Goal: Use online tool/utility: Utilize a website feature to perform a specific function

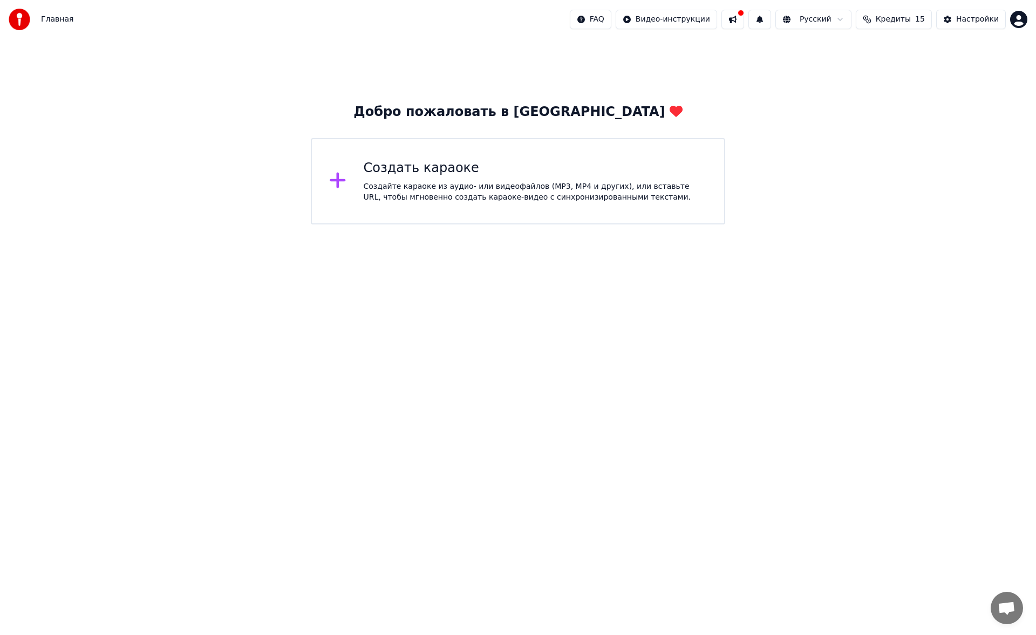
click at [565, 200] on div "Создайте караоке из аудио- или видеофайлов (MP3, MP4 и других), или вставьте UR…" at bounding box center [536, 192] width 344 height 22
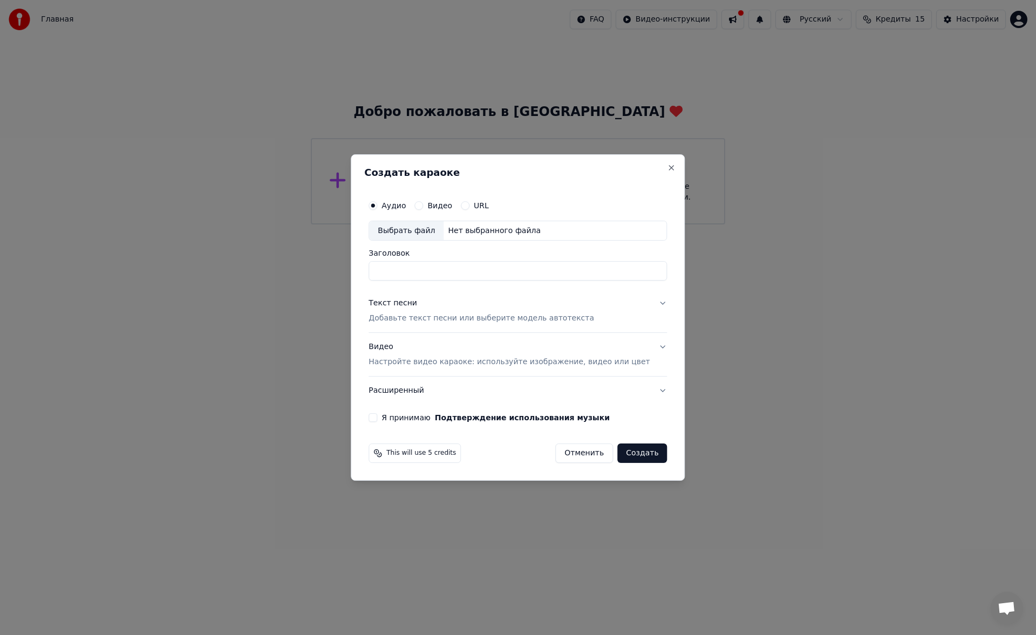
click at [422, 230] on div "Выбрать файл" at bounding box center [406, 230] width 74 height 19
type input "**********"
click at [415, 323] on p "Добавьте текст песни или выберите модель автотекста" at bounding box center [482, 319] width 226 height 11
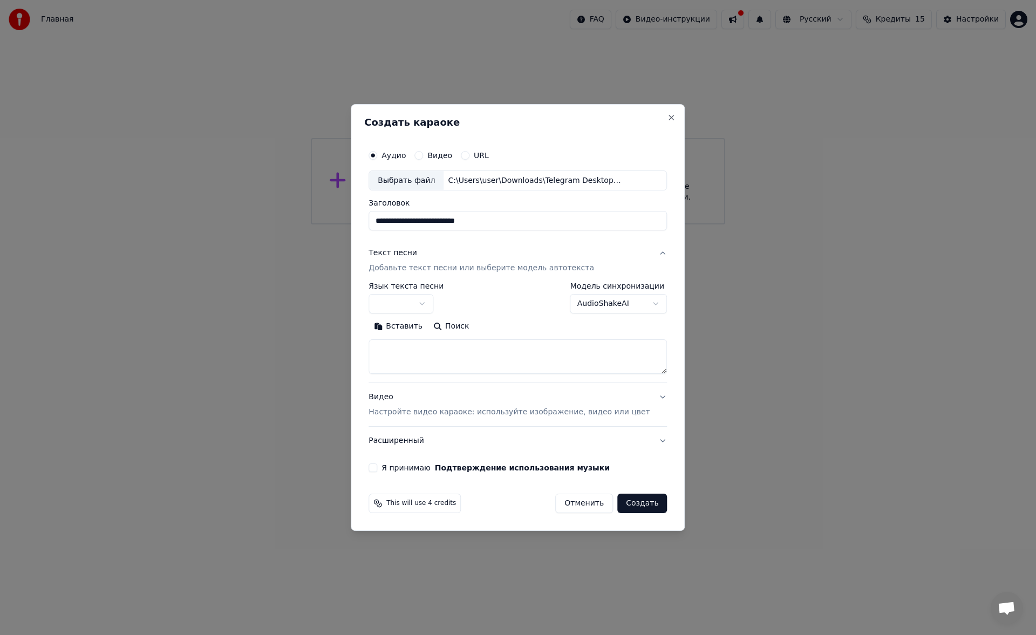
click at [407, 345] on textarea at bounding box center [518, 357] width 299 height 35
click at [407, 331] on button "Вставить" at bounding box center [398, 326] width 59 height 17
click at [502, 328] on button "Развернуть" at bounding box center [510, 326] width 68 height 17
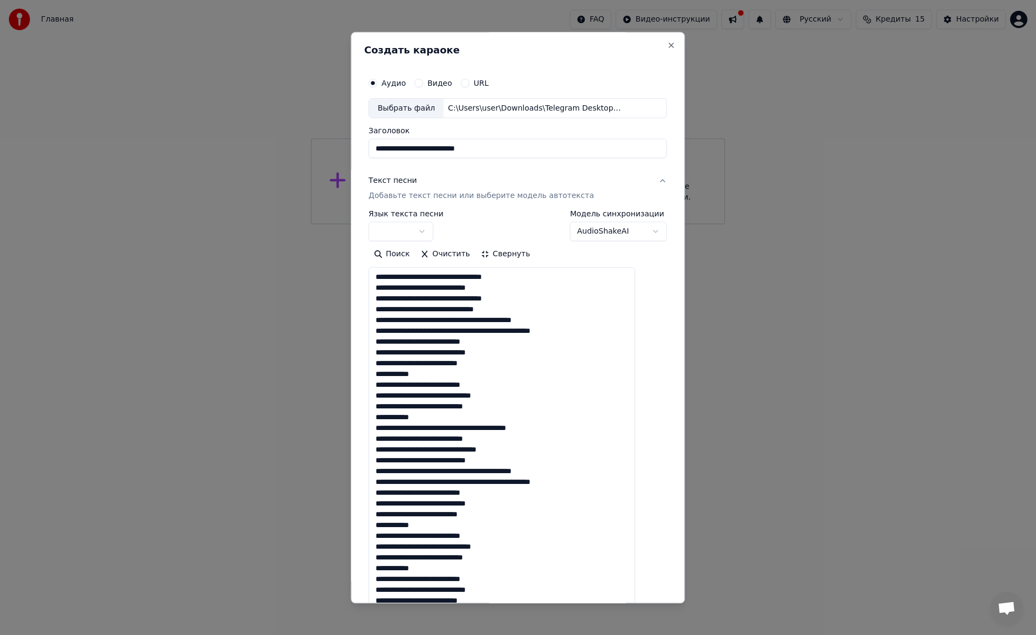
click at [607, 331] on textarea at bounding box center [502, 466] width 267 height 397
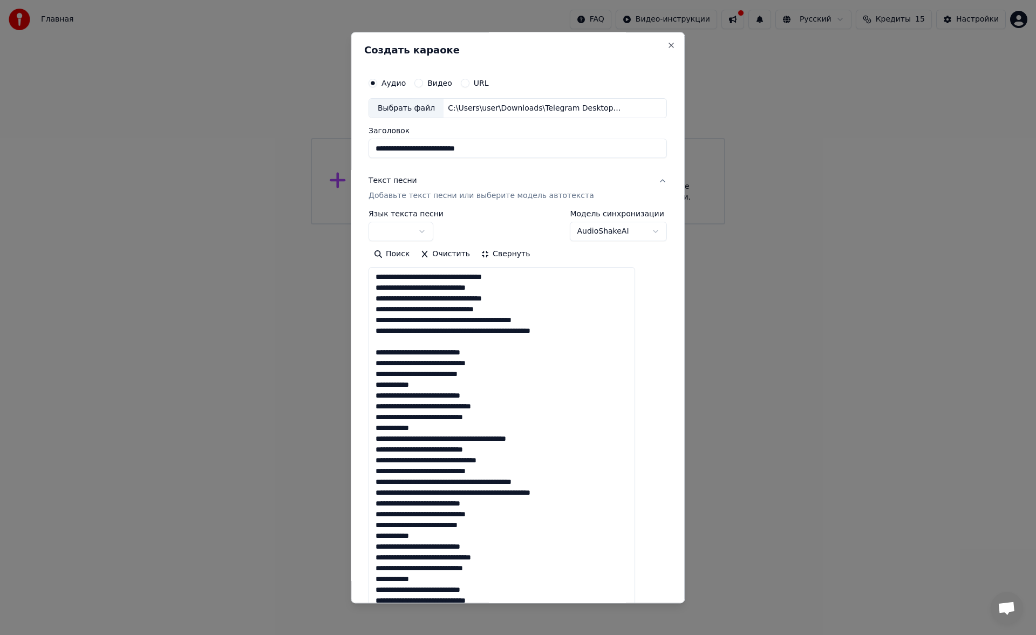
click at [465, 387] on textarea at bounding box center [502, 466] width 267 height 397
click at [439, 433] on textarea at bounding box center [502, 466] width 267 height 397
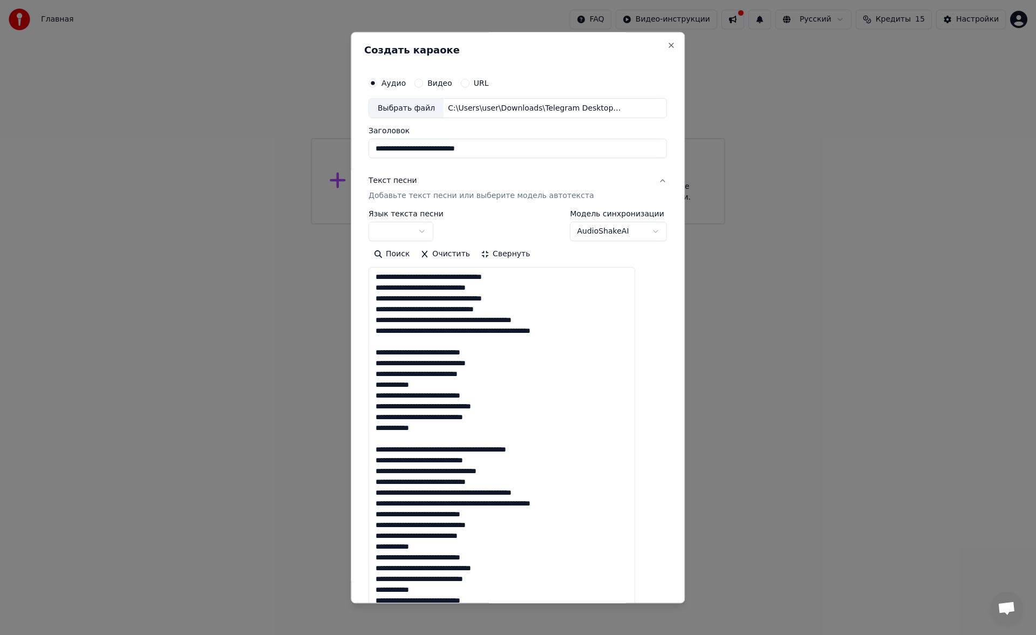
click at [608, 507] on textarea at bounding box center [502, 466] width 267 height 397
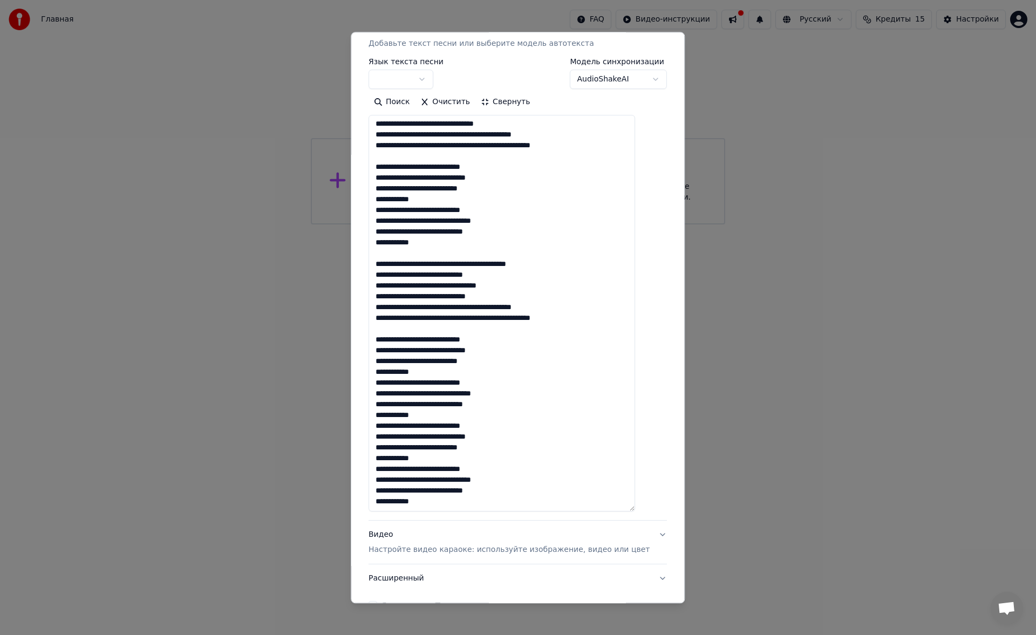
scroll to position [153, 0]
click at [442, 414] on textarea at bounding box center [502, 312] width 267 height 397
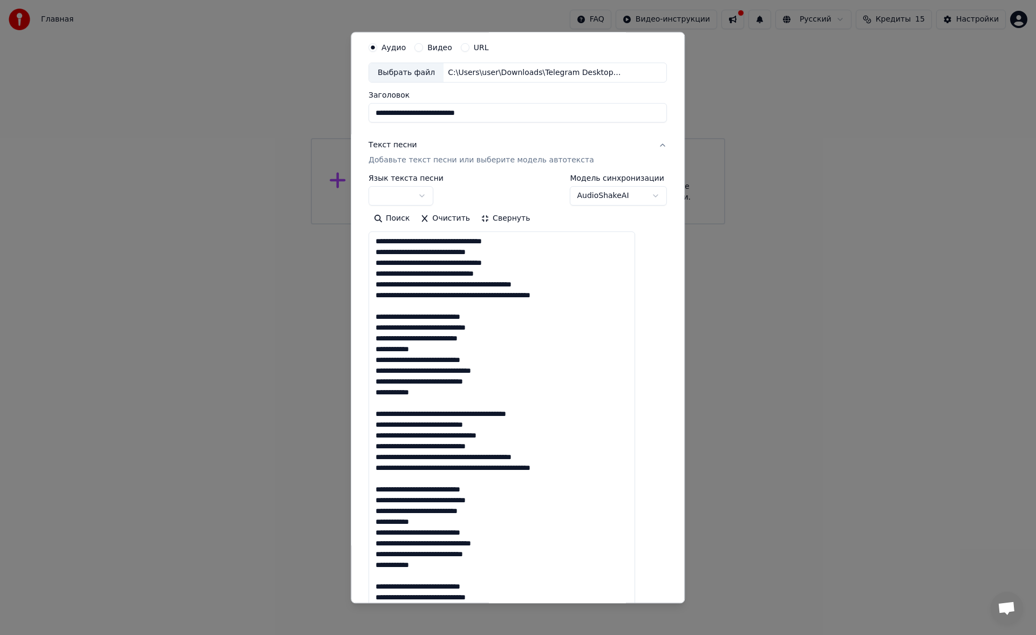
scroll to position [0, 0]
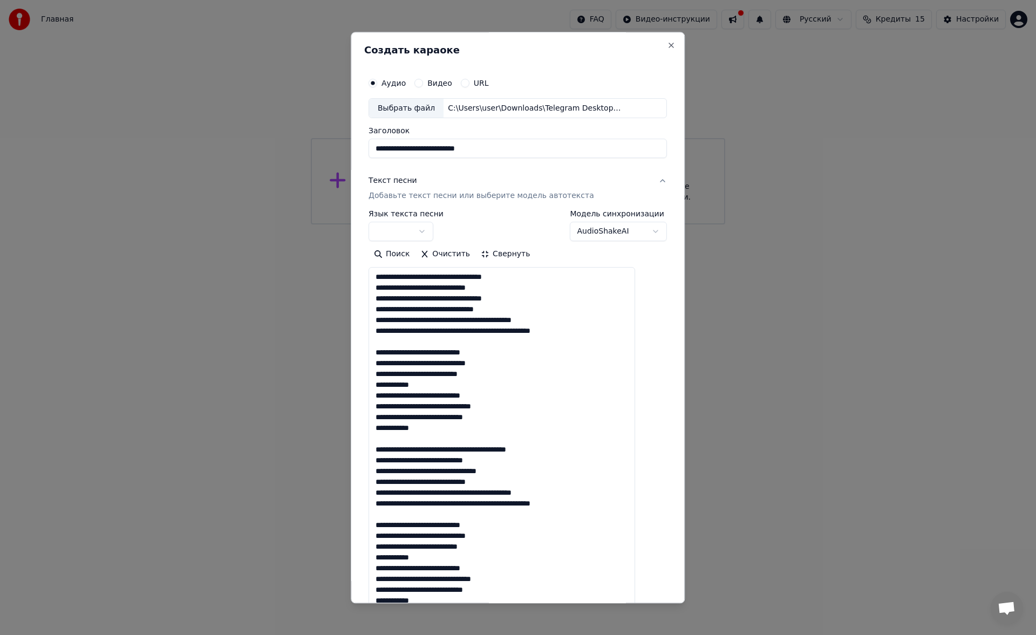
type textarea "**********"
click at [401, 227] on button "button" at bounding box center [401, 231] width 65 height 19
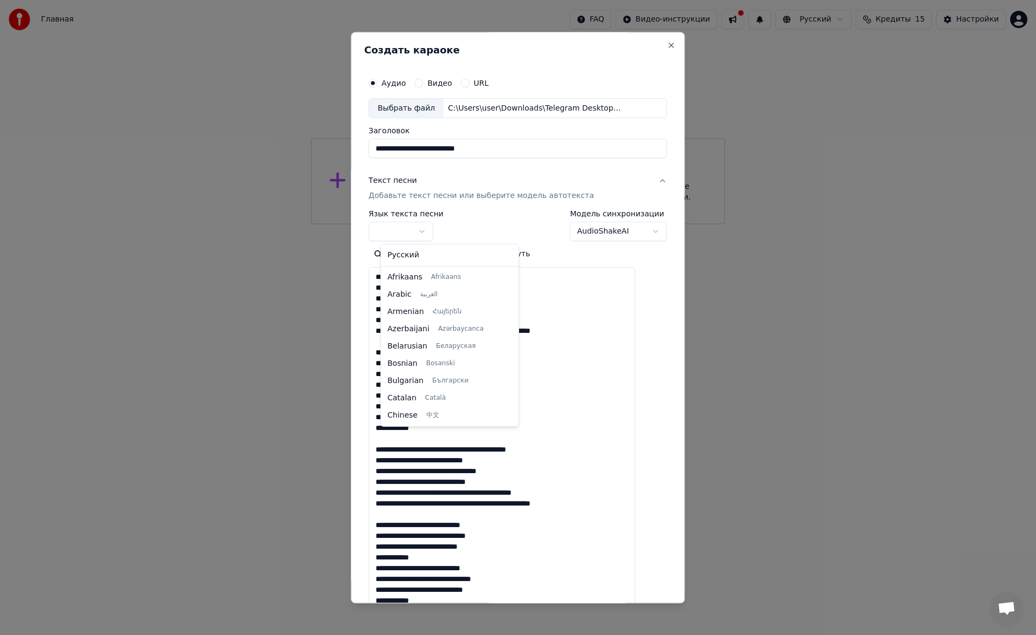
select select "**"
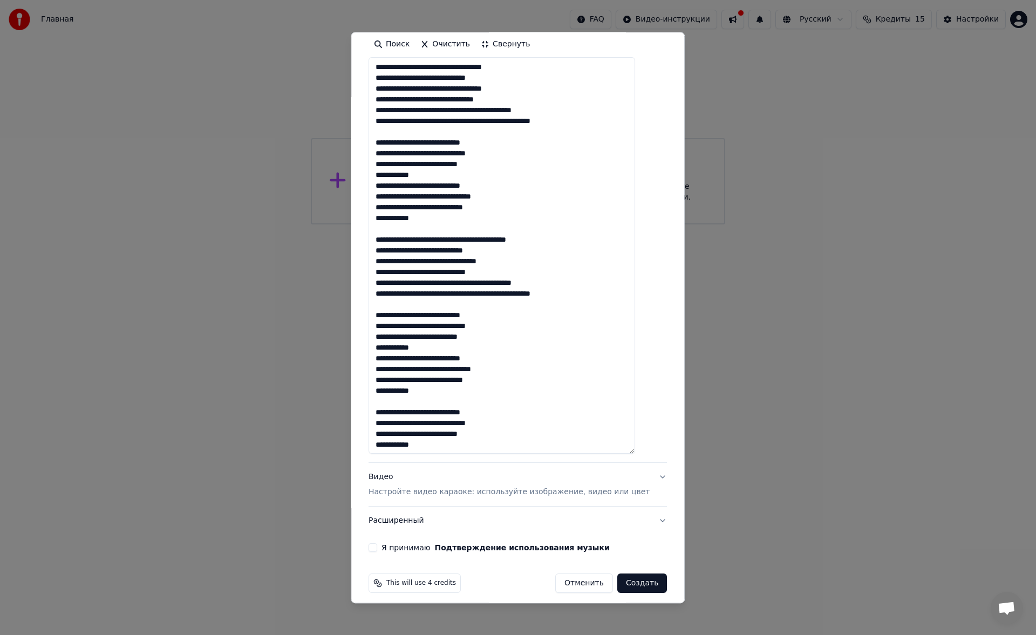
scroll to position [44, 0]
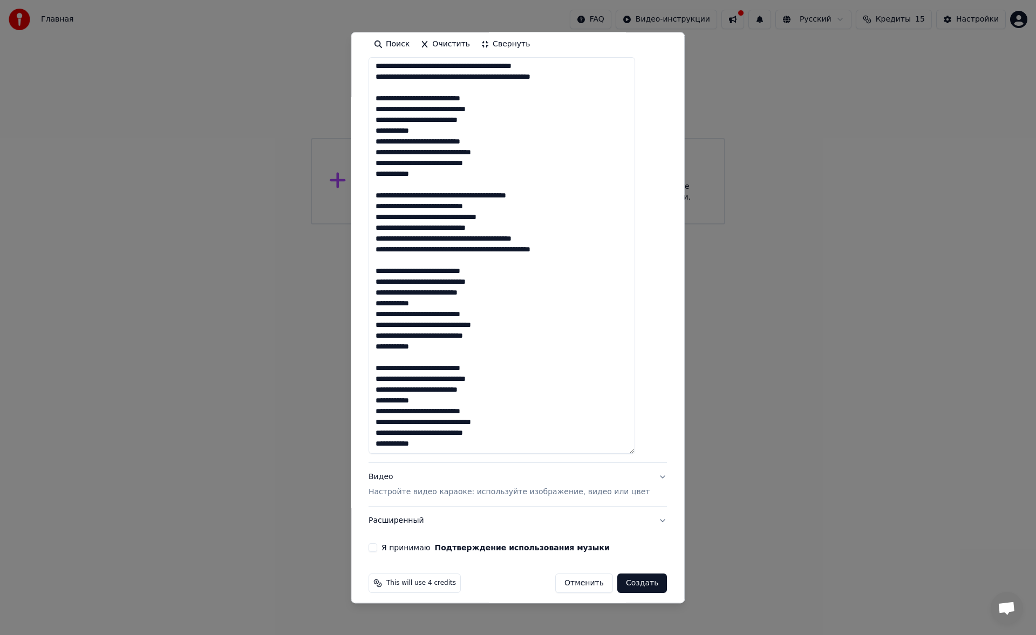
click at [494, 484] on div "Видео Настройте видео караоке: используйте изображение, видео или цвет" at bounding box center [509, 485] width 281 height 26
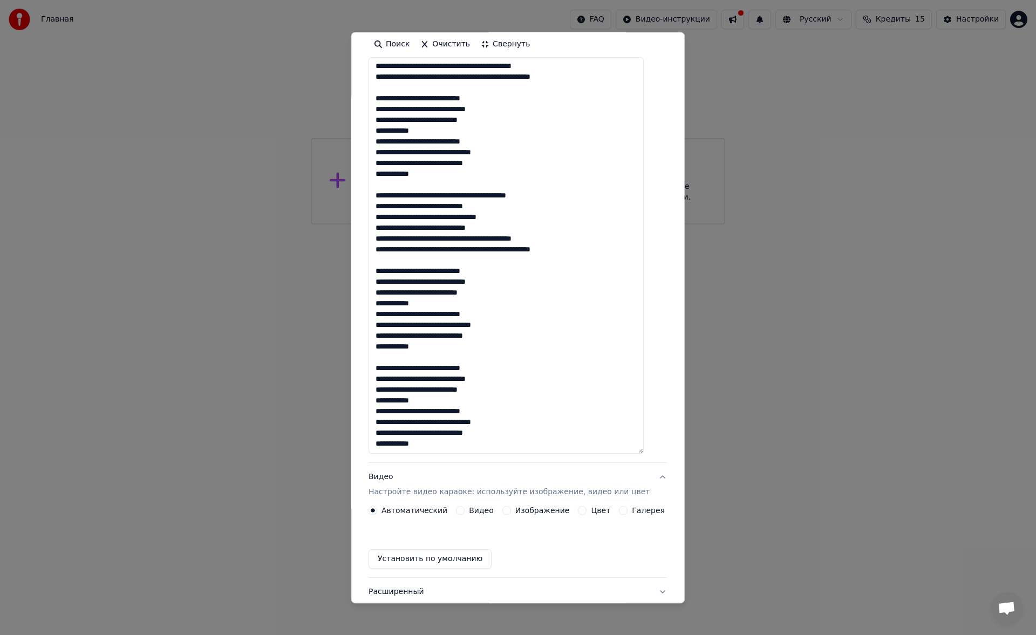
scroll to position [0, 0]
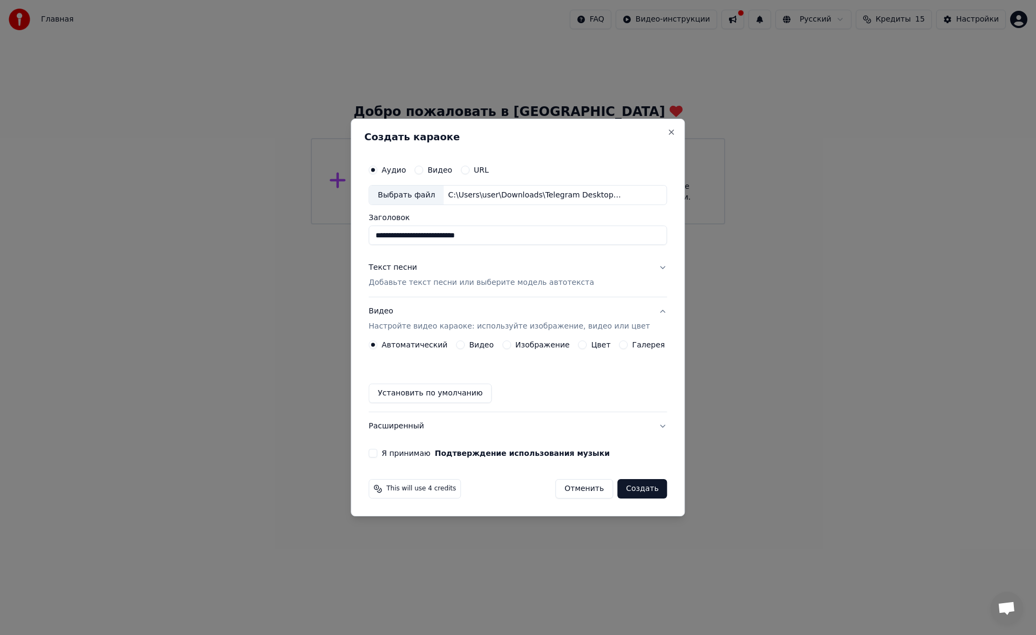
click at [579, 349] on button "Цвет" at bounding box center [583, 345] width 9 height 9
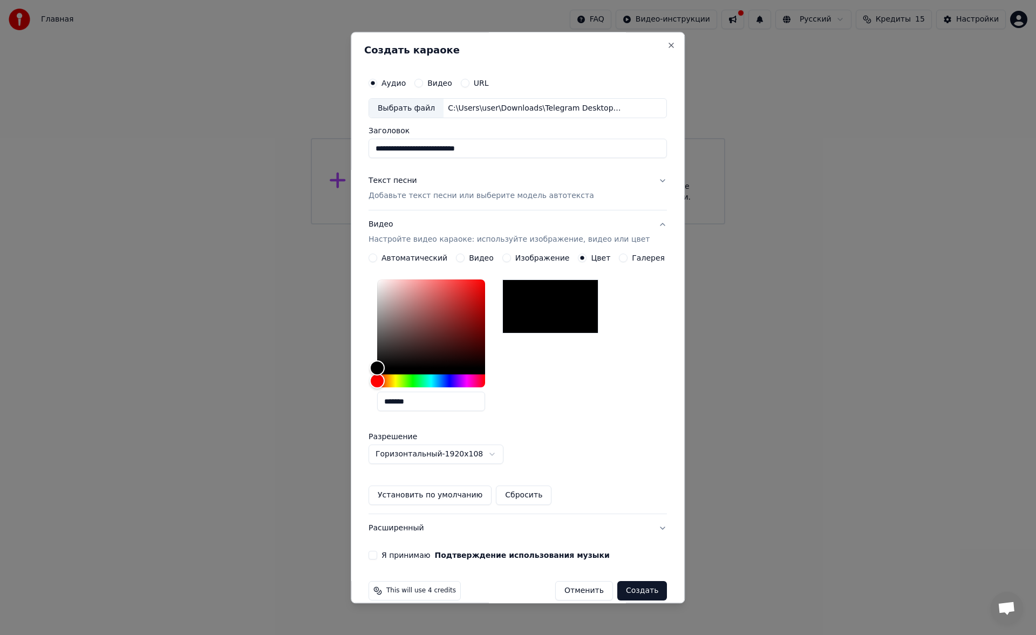
scroll to position [15, 0]
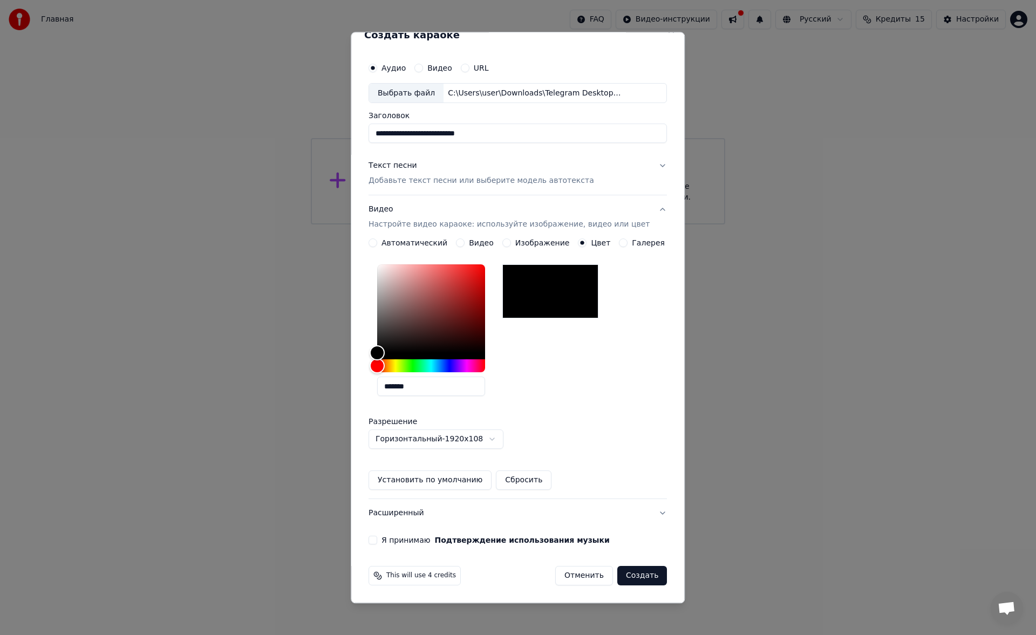
click at [377, 541] on button "Я принимаю Подтверждение использования музыки" at bounding box center [373, 541] width 9 height 9
click at [618, 577] on button "Создать" at bounding box center [643, 576] width 50 height 19
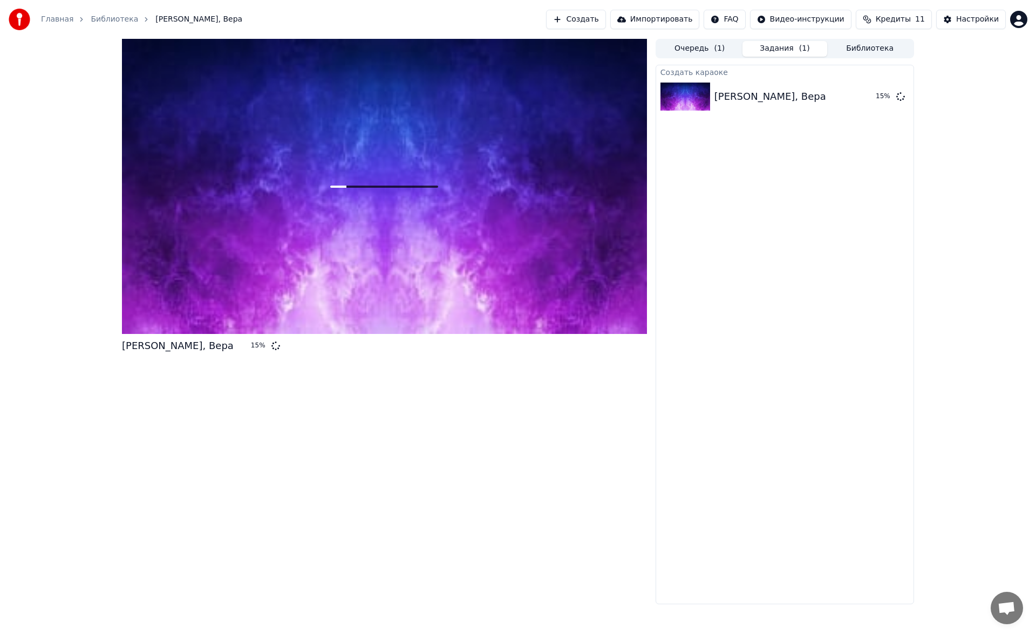
click at [458, 435] on div "[PERSON_NAME], Вера 15 %" at bounding box center [384, 322] width 525 height 566
click at [520, 383] on div "[PERSON_NAME], Вера 21 %" at bounding box center [384, 322] width 525 height 566
click at [1021, 22] on html "Главная Библиотека [PERSON_NAME], [PERSON_NAME] Импортировать FAQ Видео-инструк…" at bounding box center [518, 317] width 1036 height 635
click at [960, 148] on html "Главная Библиотека [PERSON_NAME], [PERSON_NAME] Импортировать FAQ Видео-инструк…" at bounding box center [518, 317] width 1036 height 635
click at [1016, 20] on html "Главная Библиотека [PERSON_NAME], [PERSON_NAME] Импортировать FAQ Видео-инструк…" at bounding box center [518, 317] width 1036 height 635
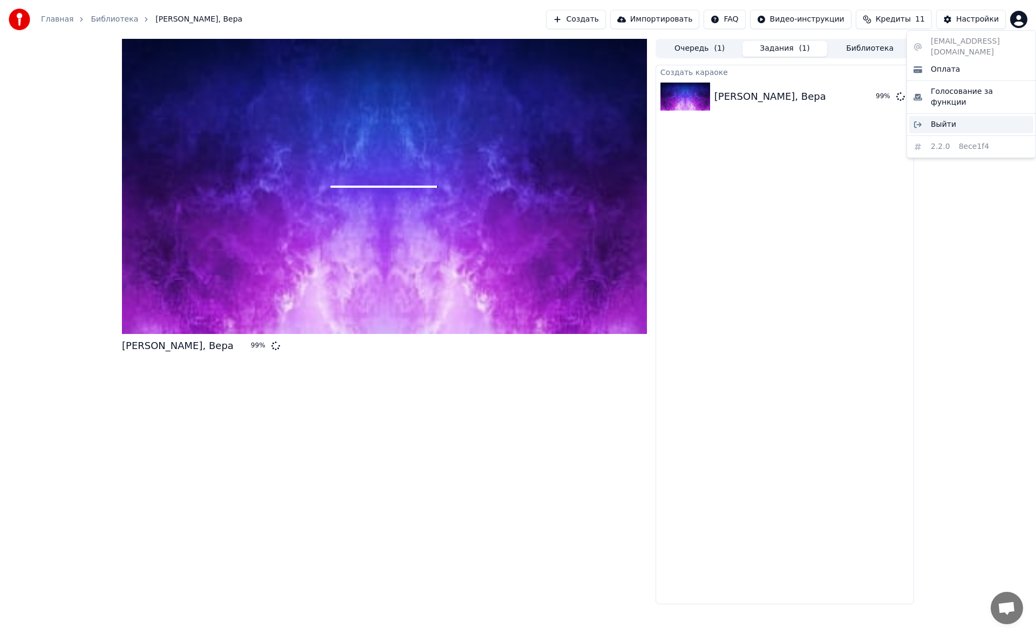
click at [954, 116] on div "Выйти" at bounding box center [972, 124] width 124 height 17
